Goal: Register for event/course

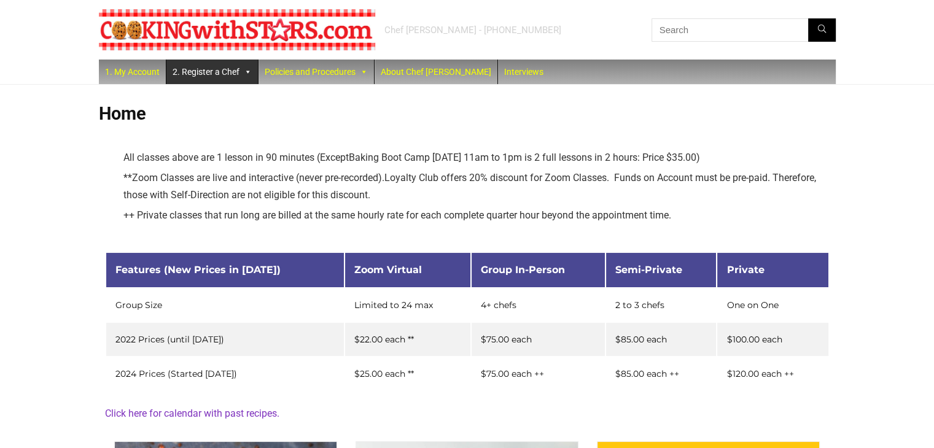
click at [206, 75] on link "2. Register a Chef" at bounding box center [211, 72] width 91 height 25
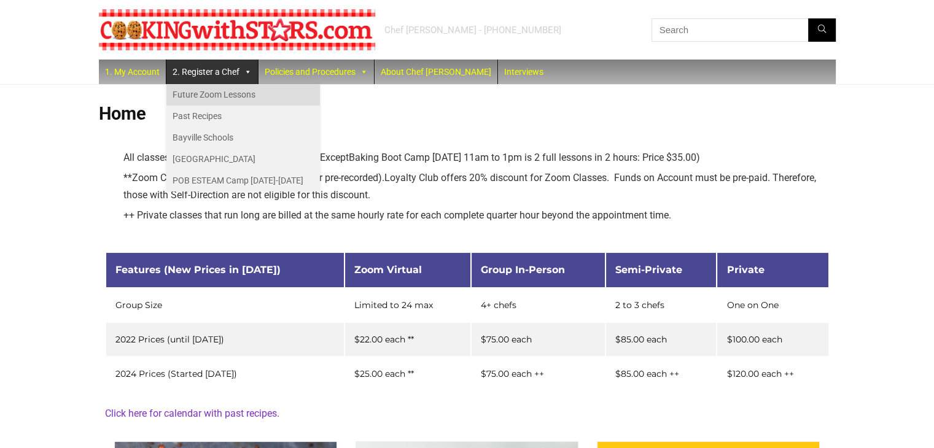
click at [214, 99] on link "Future Zoom Lessons" at bounding box center [242, 94] width 153 height 21
click at [216, 96] on link "Future Zoom Lessons" at bounding box center [242, 94] width 153 height 21
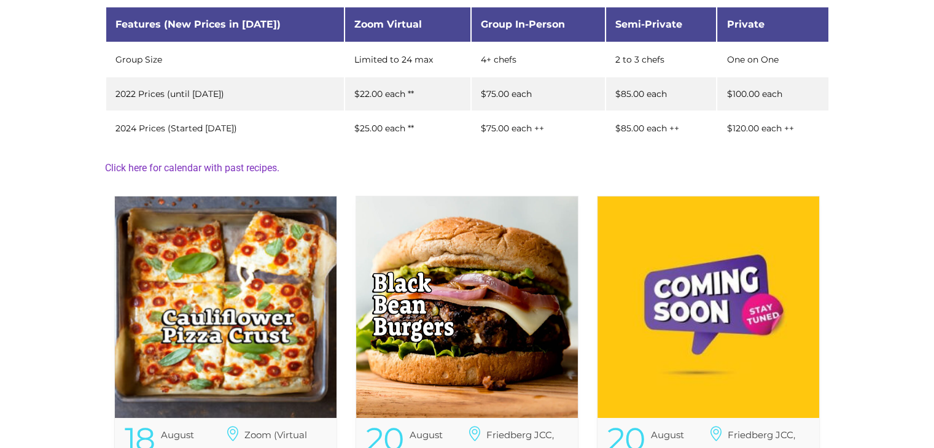
scroll to position [348, 0]
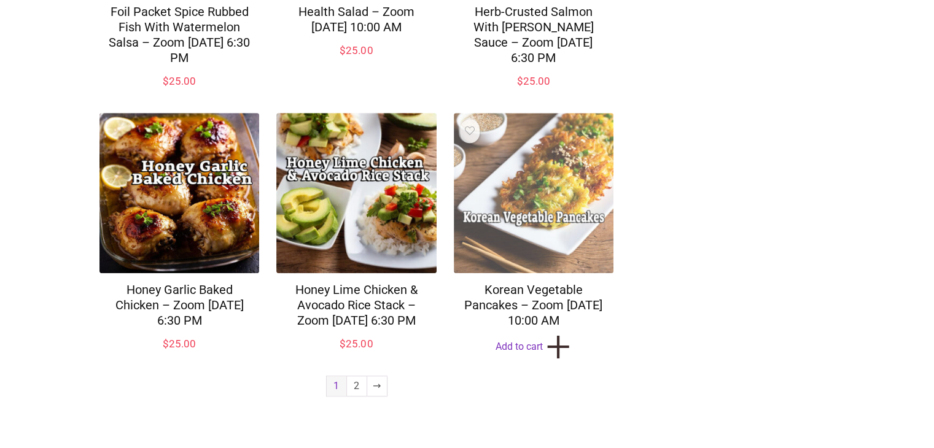
scroll to position [947, 0]
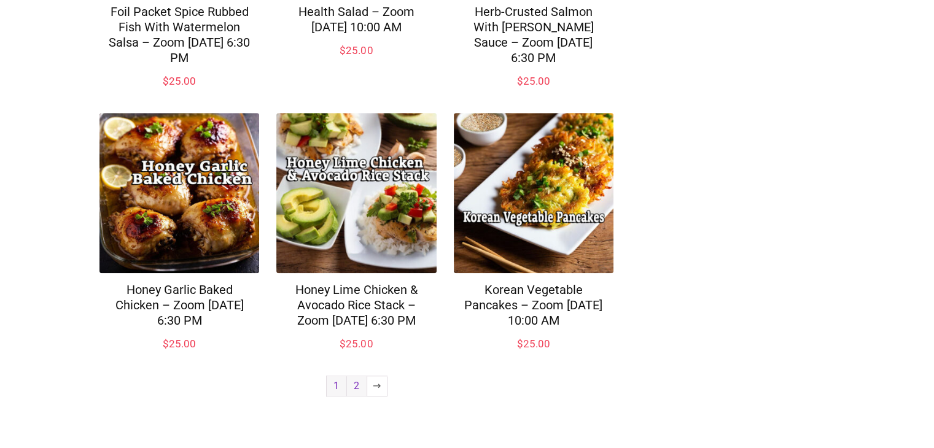
click at [358, 386] on link "2" at bounding box center [357, 386] width 20 height 20
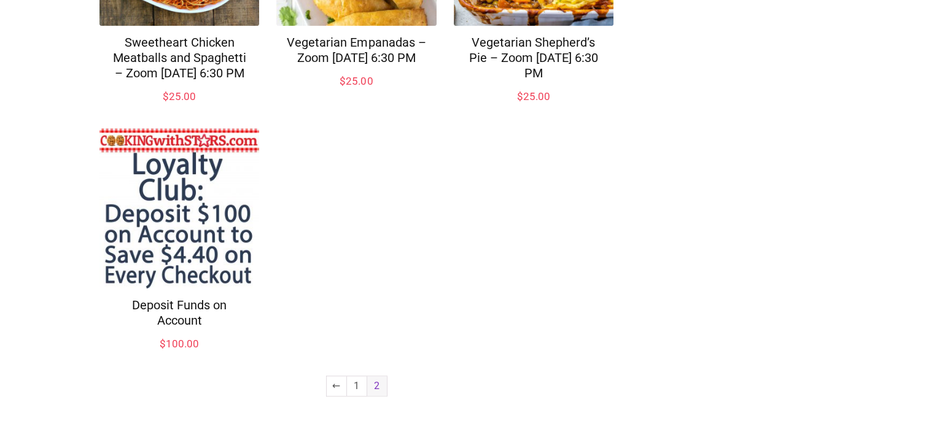
scroll to position [901, 0]
click at [338, 392] on link "←" at bounding box center [337, 386] width 20 height 20
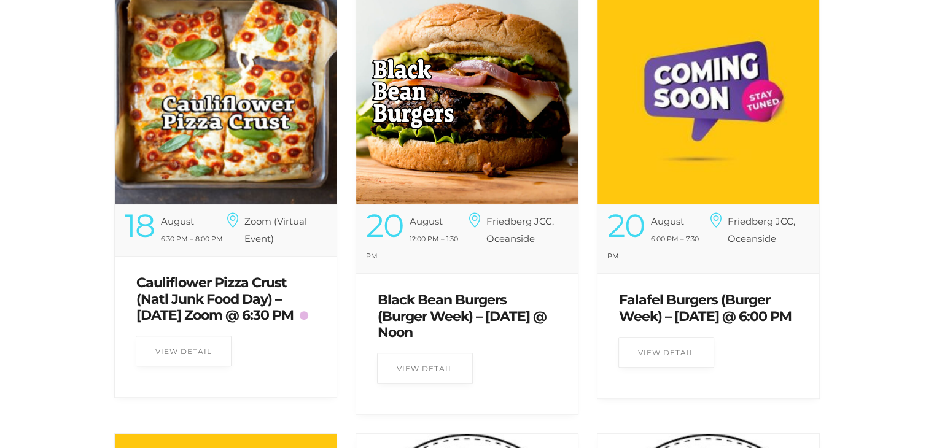
scroll to position [532, 0]
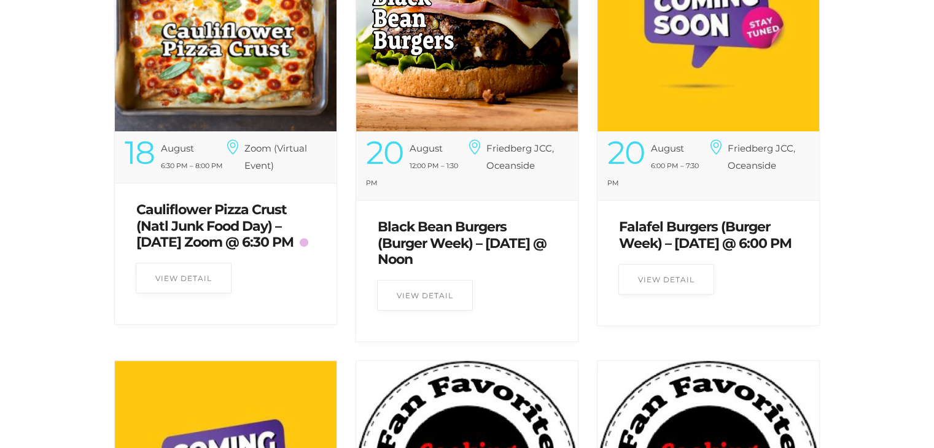
click at [195, 217] on link "Cauliflower Pizza Crust (Natl Junk Food Day) – [DATE] Zoom @ 6:30 PM" at bounding box center [214, 225] width 157 height 49
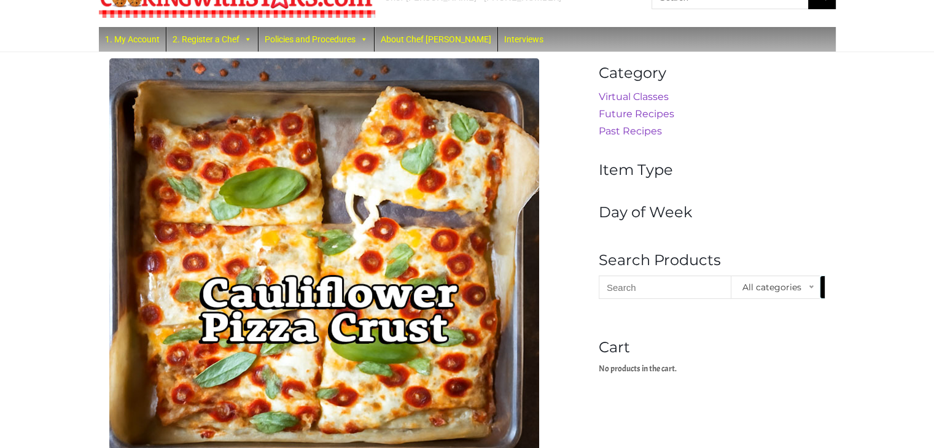
scroll to position [17, 0]
